Goal: Task Accomplishment & Management: Manage account settings

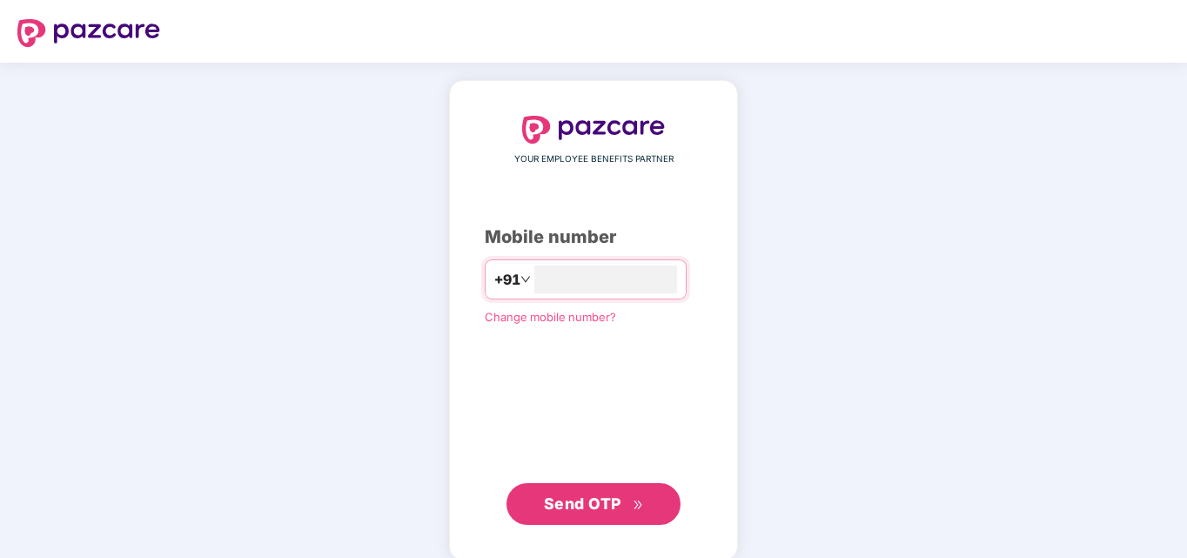
type input "**********"
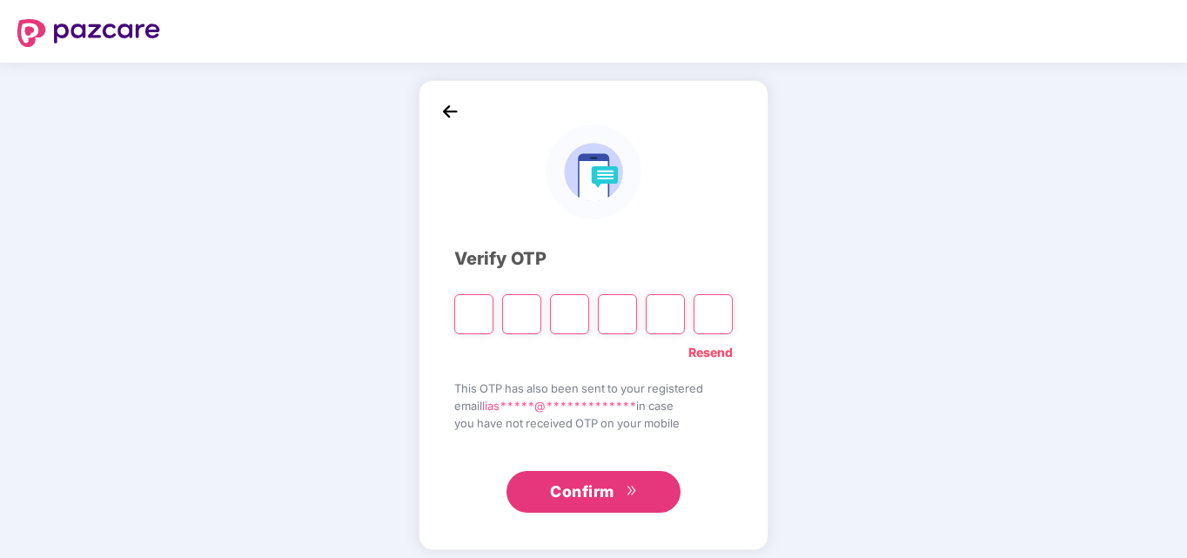
type input "*"
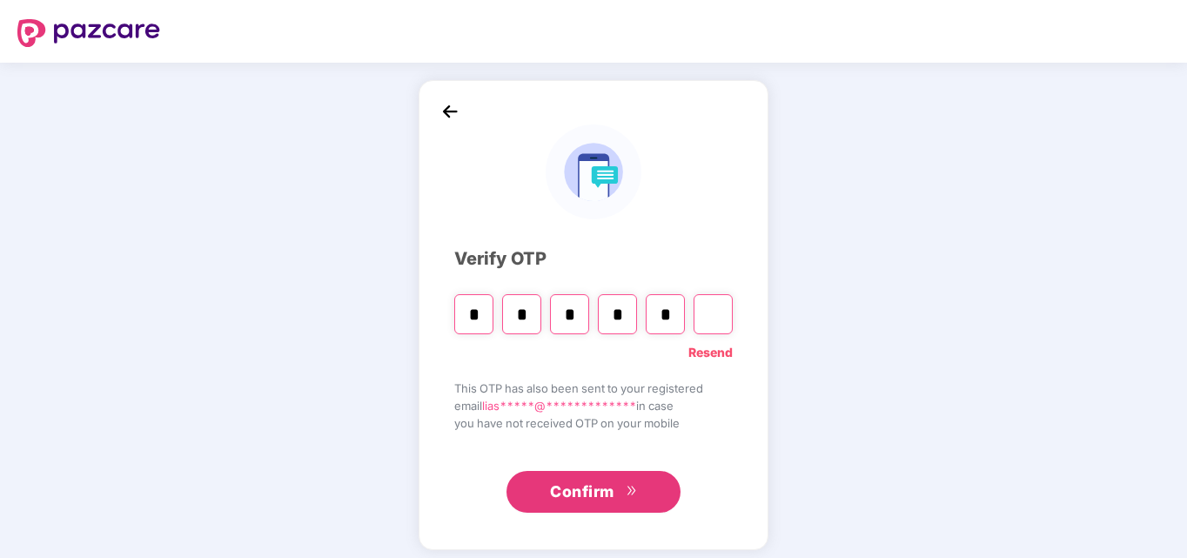
type input "*"
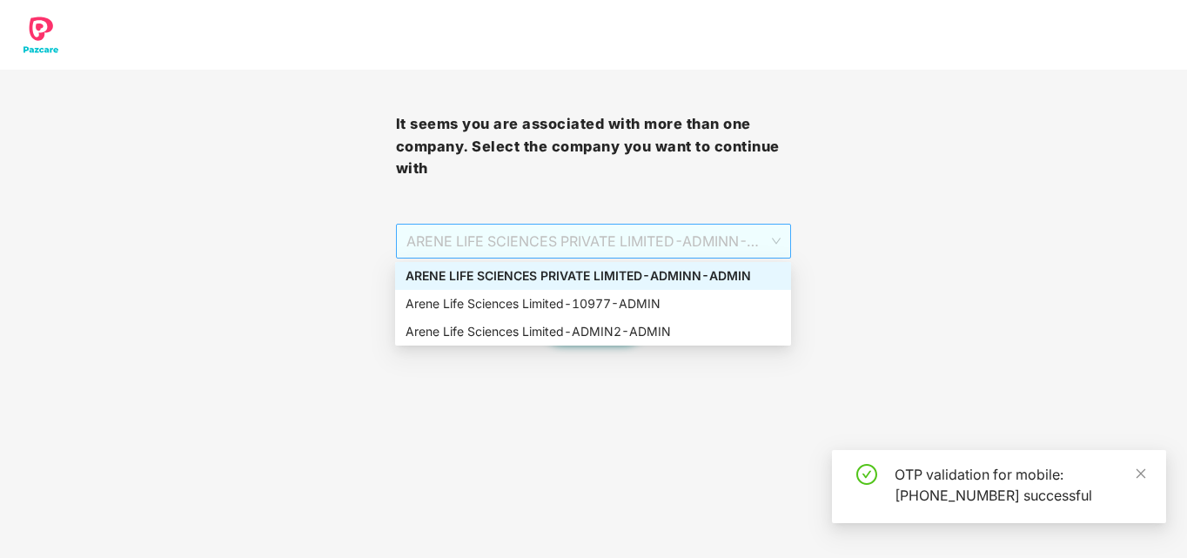
click at [769, 254] on span "ARENE LIFE SCIENCES PRIVATE LIMITED - ADMINN - ADMIN" at bounding box center [593, 241] width 375 height 33
click at [650, 312] on div "Arene Life Sciences Limited - 10977 - ADMIN" at bounding box center [593, 303] width 375 height 19
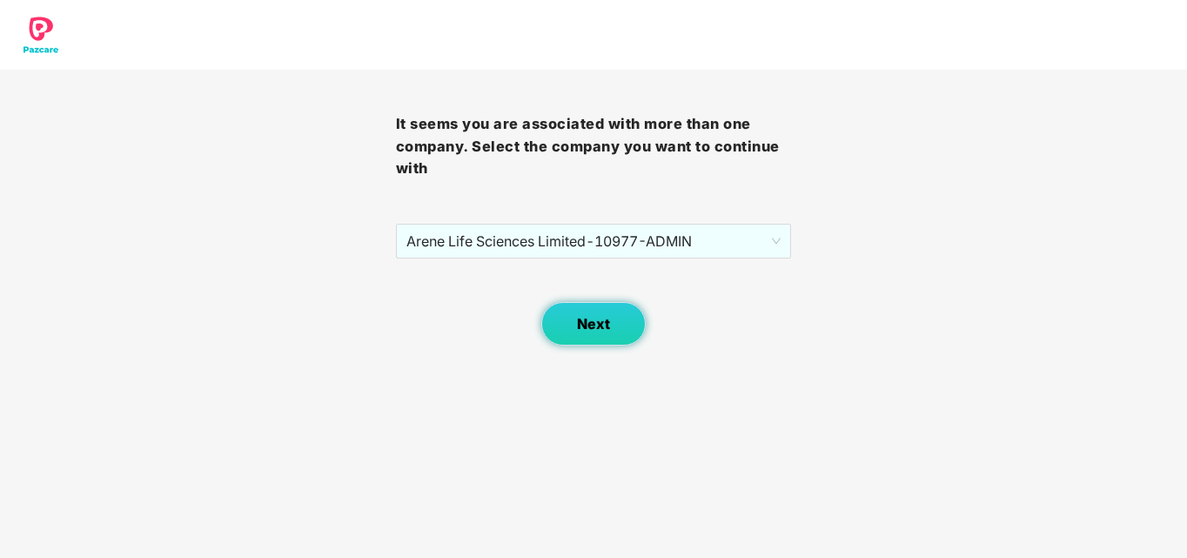
click at [623, 319] on button "Next" at bounding box center [593, 324] width 104 height 44
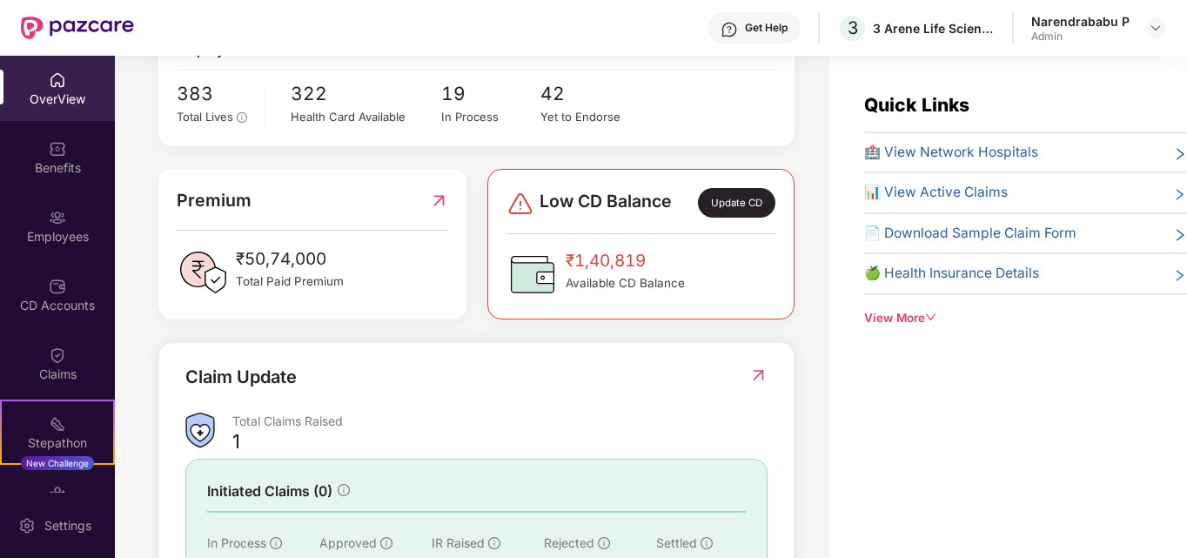
scroll to position [87, 0]
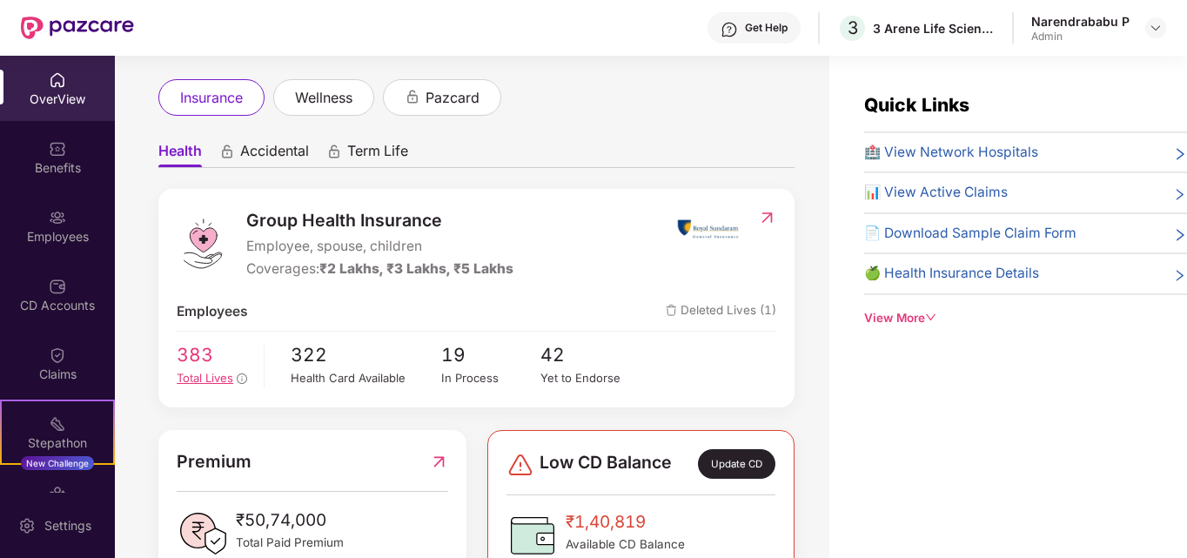
click at [203, 382] on span "Total Lives" at bounding box center [205, 378] width 57 height 14
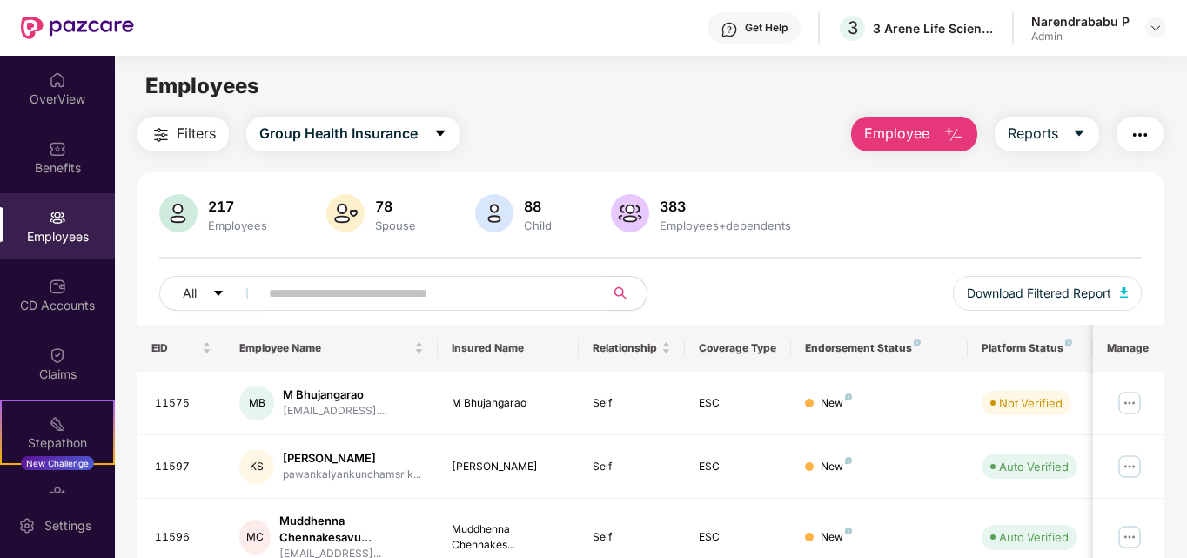
click at [904, 133] on span "Employee" at bounding box center [896, 134] width 65 height 22
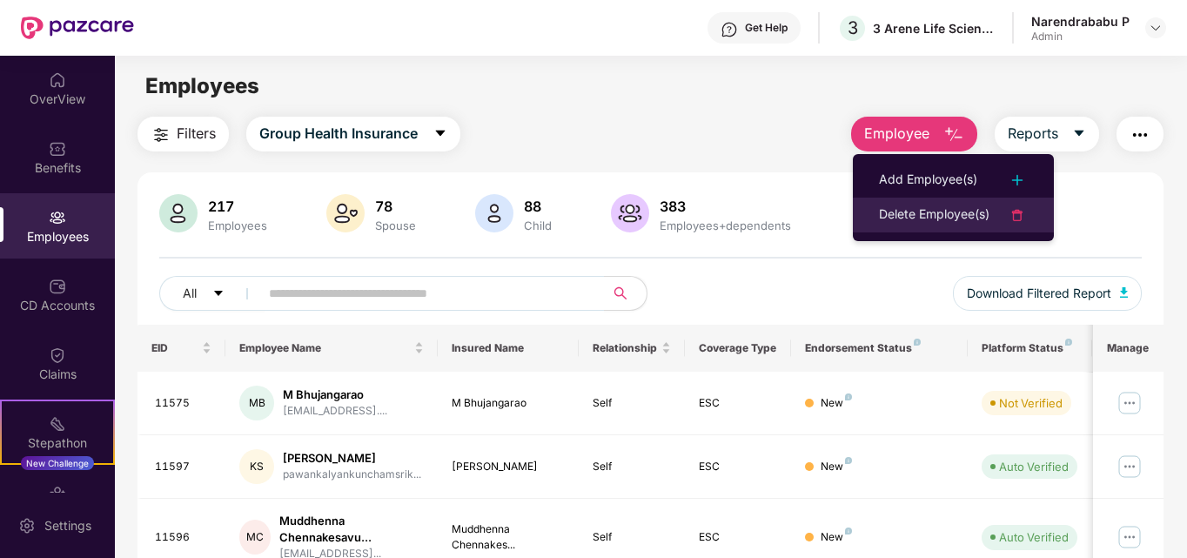
click at [956, 217] on div "Delete Employee(s)" at bounding box center [934, 215] width 111 height 21
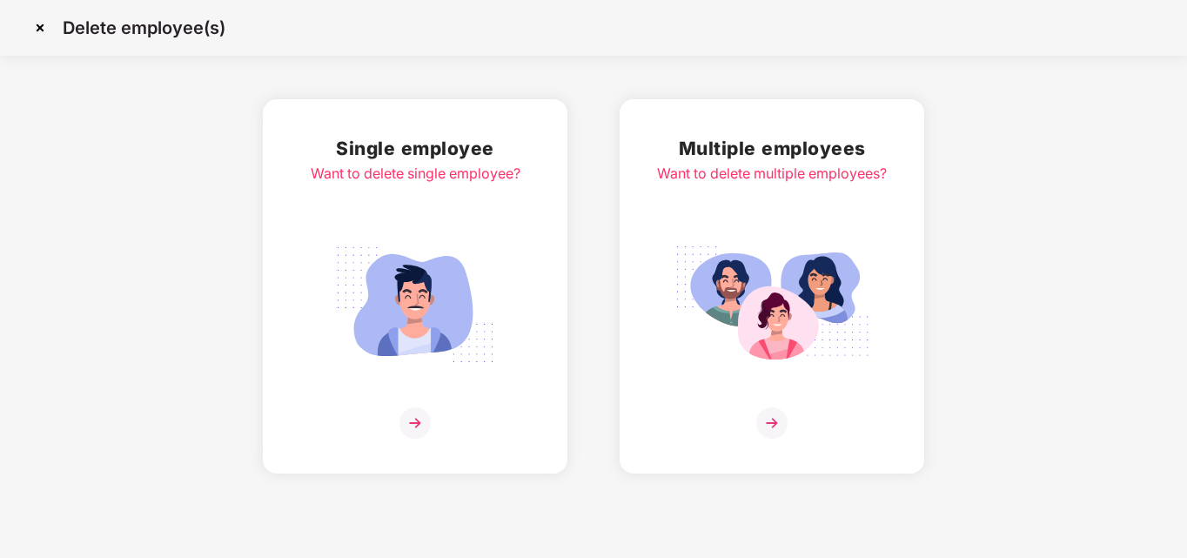
click at [769, 420] on img at bounding box center [771, 422] width 31 height 31
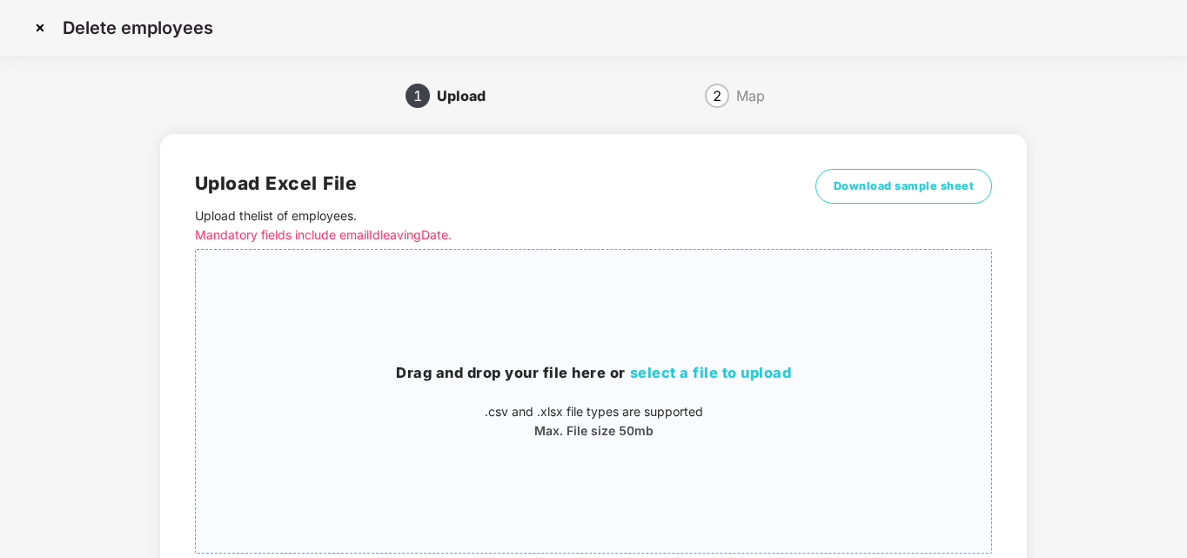
click at [778, 378] on span "select a file to upload" at bounding box center [711, 372] width 162 height 17
click at [945, 194] on span "Download sample sheet" at bounding box center [904, 186] width 141 height 17
